Goal: Transaction & Acquisition: Book appointment/travel/reservation

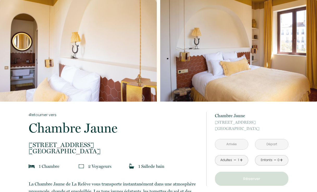
click at [239, 158] on link "+" at bounding box center [240, 160] width 3 height 8
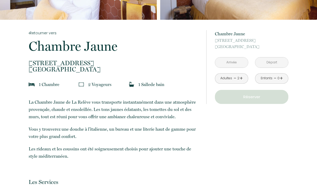
scroll to position [81, 0]
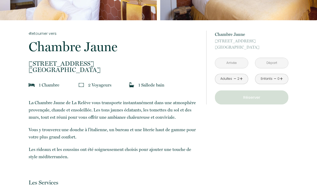
click at [236, 62] on input "text" at bounding box center [231, 63] width 33 height 10
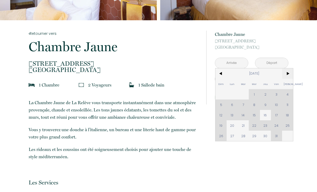
click at [287, 72] on span ">" at bounding box center [287, 73] width 11 height 10
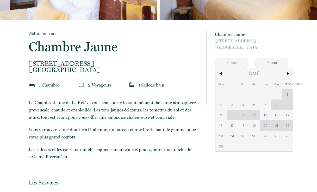
click at [265, 117] on span "13" at bounding box center [265, 115] width 11 height 10
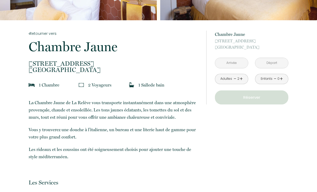
type input "Jeu [DATE]"
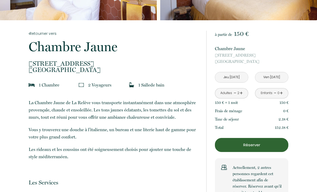
click at [220, 124] on div "Total 152.18 €" at bounding box center [251, 128] width 73 height 8
click at [271, 79] on input "Ven [DATE]" at bounding box center [271, 77] width 33 height 10
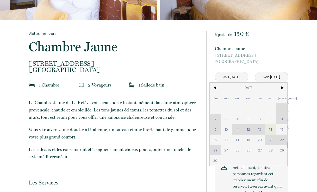
click at [270, 77] on input "Ven [DATE]" at bounding box center [271, 77] width 33 height 10
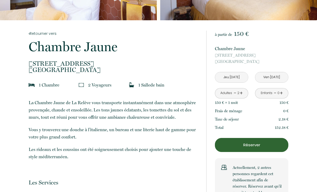
click at [270, 77] on input "Ven [DATE]" at bounding box center [271, 77] width 33 height 10
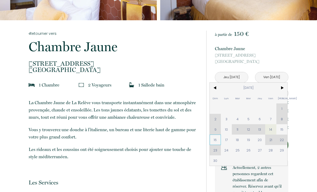
click at [214, 139] on span "16" at bounding box center [214, 140] width 11 height 10
type input "Dim [DATE]"
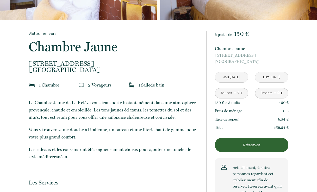
click at [253, 144] on p "Réserver" at bounding box center [251, 145] width 70 height 6
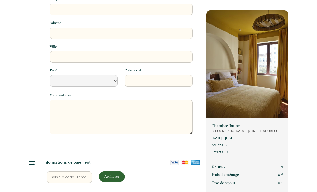
select select "Default select example"
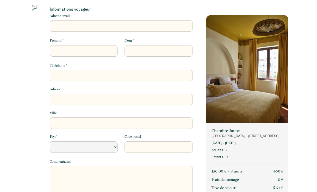
scroll to position [11, 0]
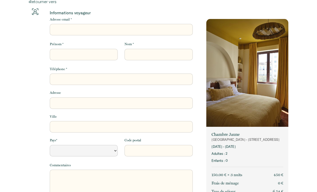
click at [95, 30] on input "Adresse email *" at bounding box center [121, 29] width 143 height 11
type input "[EMAIL_ADDRESS][DOMAIN_NAME]"
type input "[PERSON_NAME]"
type input "0699841681"
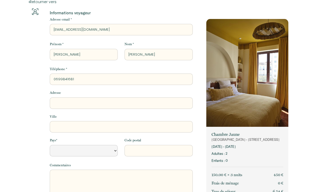
type input "[STREET_ADDRESS]"
type input "[GEOGRAPHIC_DATA]"
select select "FR"
type input "75020"
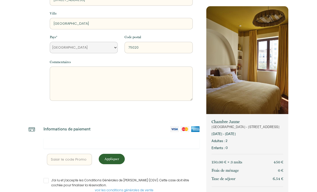
scroll to position [138, 0]
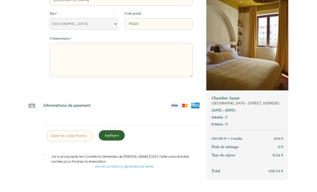
click at [45, 158] on input "J’ai lu et j’accepte les Conditions Générales de [PERSON_NAME] (CGV). Cette cas…" at bounding box center [121, 156] width 156 height 5
checkbox input "true"
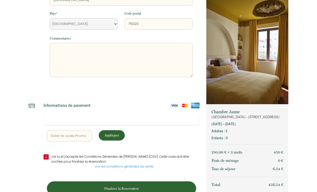
scroll to position [152, 0]
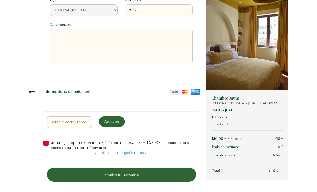
click at [146, 172] on p "Finaliser la Reservation" at bounding box center [121, 174] width 145 height 5
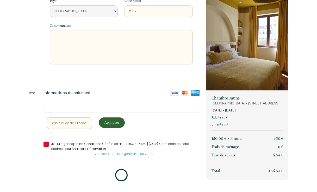
scroll to position [0, 0]
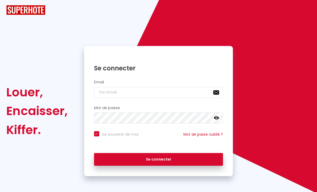
checkbox input "true"
